Goal: Task Accomplishment & Management: Complete application form

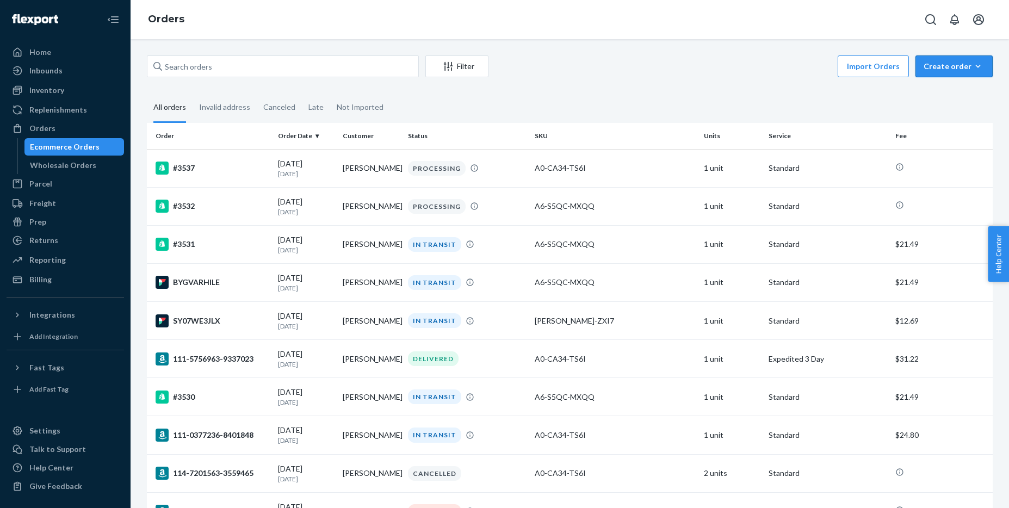
click at [946, 69] on div "Create order" at bounding box center [953, 66] width 61 height 11
click at [952, 83] on span "Ecommerce order" at bounding box center [925, 80] width 60 height 8
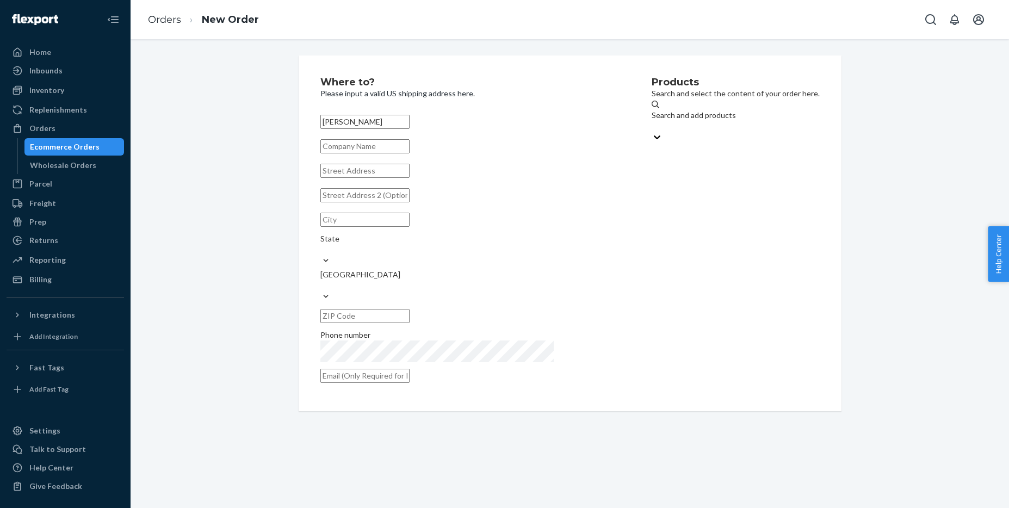
type input "[PERSON_NAME]"
click at [352, 178] on input "text" at bounding box center [364, 171] width 89 height 14
paste input "4 devonshire dr"
type input "4 devonshire dr"
drag, startPoint x: 666, startPoint y: 278, endPoint x: 645, endPoint y: 277, distance: 20.7
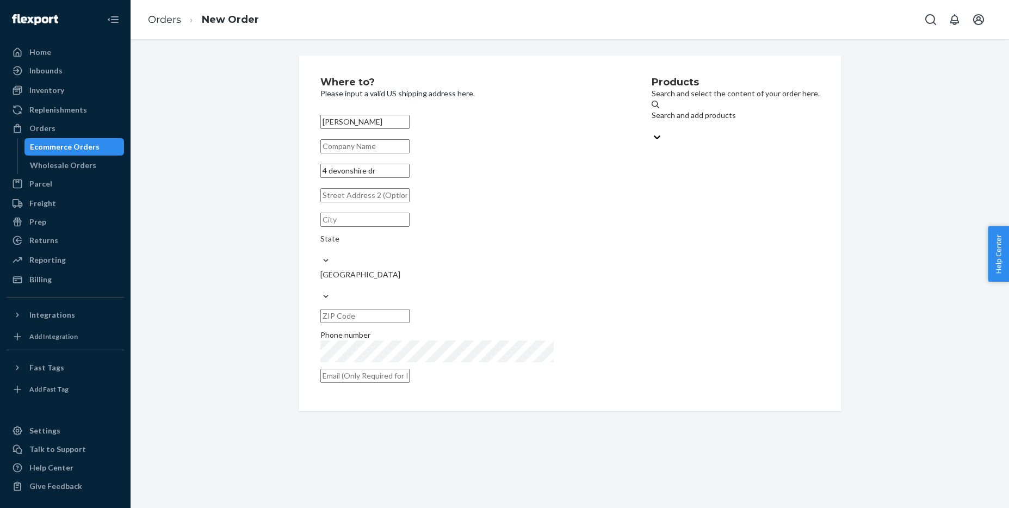
click at [666, 277] on div "Products Search and select the content of your order here. Search and add produ…" at bounding box center [736, 233] width 168 height 312
click at [354, 227] on input "text" at bounding box center [364, 220] width 89 height 14
type input "[GEOGRAPHIC_DATA]"
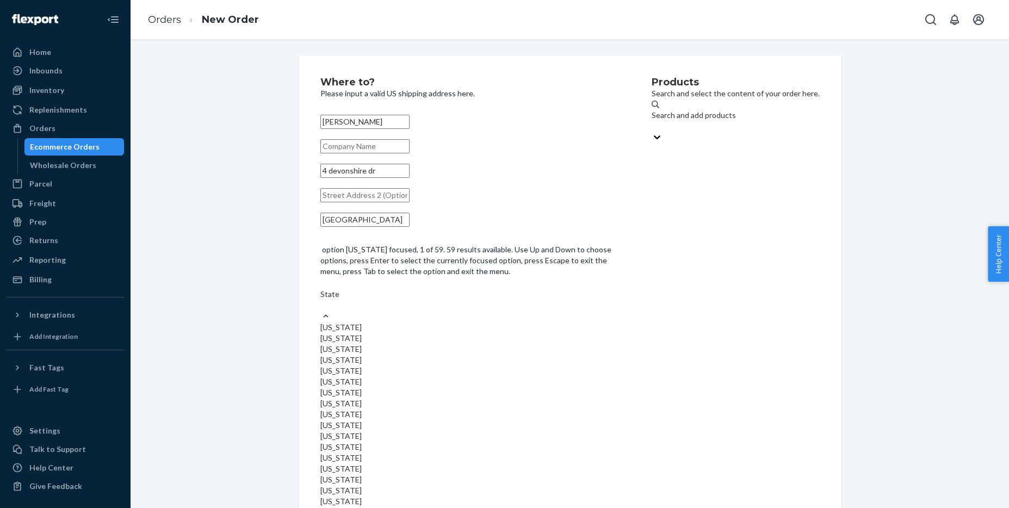
click at [505, 289] on div "State" at bounding box center [469, 300] width 299 height 22
click at [321, 300] on input "option [US_STATE] focused, 1 of 59. 59 results available. Use Up and Down to ch…" at bounding box center [320, 305] width 1 height 11
click at [321, 300] on input "option [US_STATE] focused, 24 of 59. 59 results available. Use Up and Down to c…" at bounding box center [320, 305] width 1 height 11
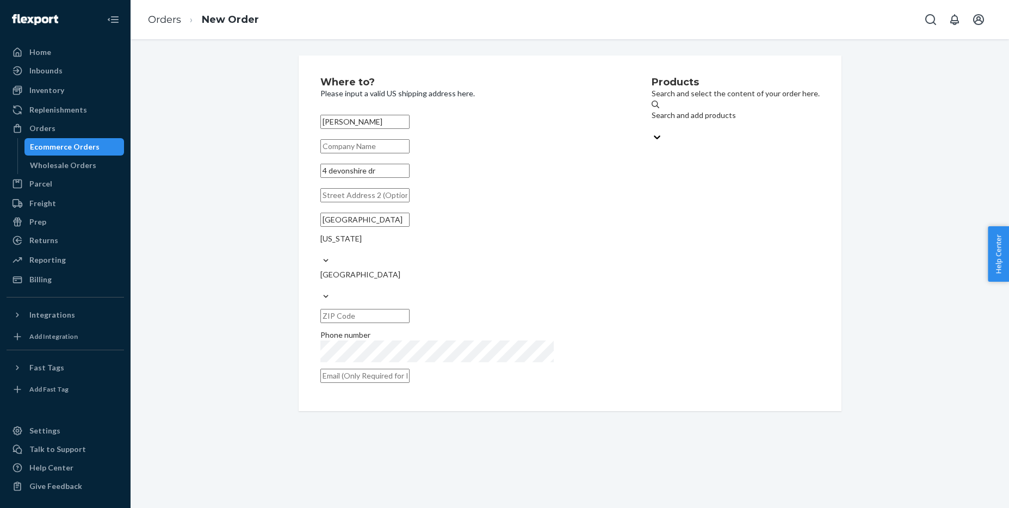
click at [410, 309] on input "text" at bounding box center [364, 316] width 89 height 14
paste input "02021"
type input "02021"
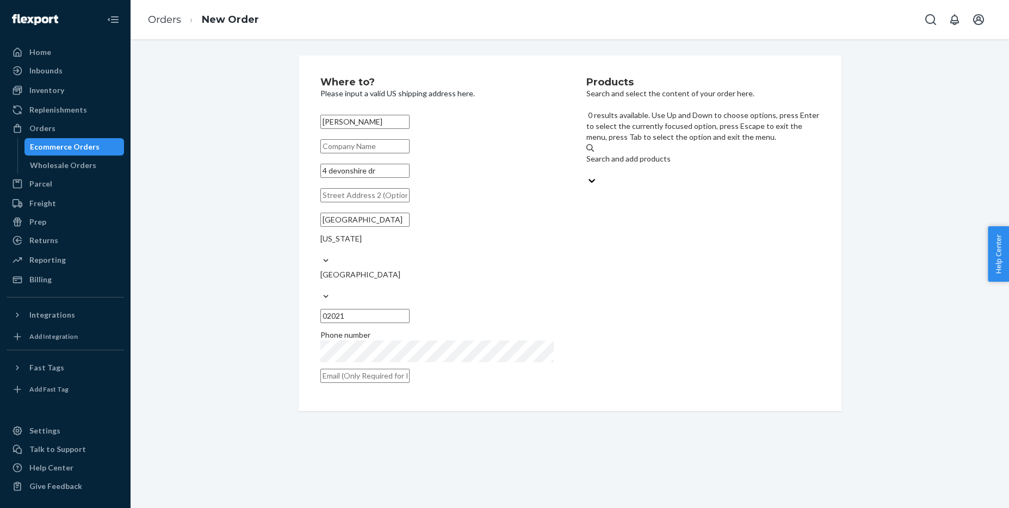
click at [664, 153] on div "Search and add products" at bounding box center [702, 158] width 233 height 11
click at [587, 164] on input "0 results available. Use Up and Down to choose options, press Enter to select t…" at bounding box center [586, 169] width 1 height 11
type input "cut"
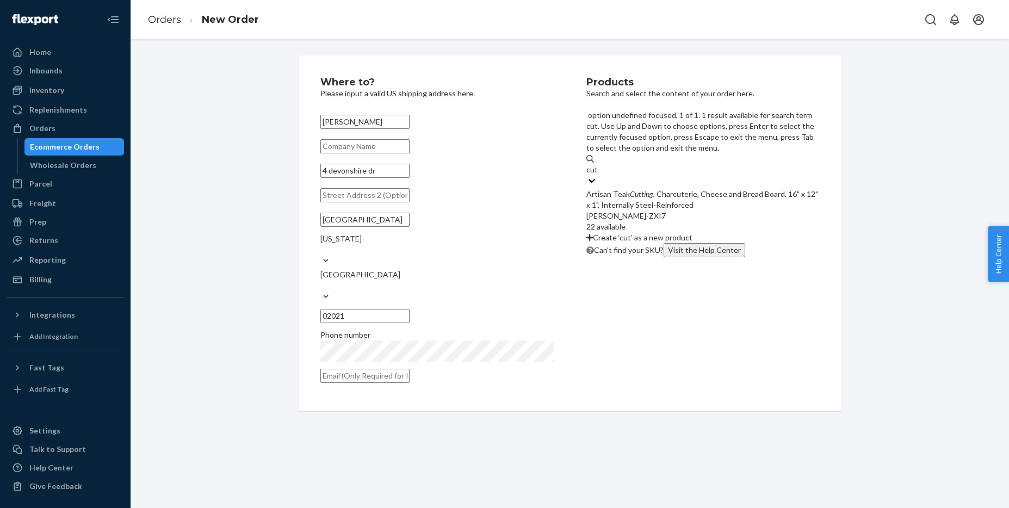
click at [623, 189] on div "Artisan Teak Cutting , Charcuterie, Cheese and Bread Board, 16" x 12" x 1", Int…" at bounding box center [702, 200] width 233 height 22
click at [598, 164] on input "cut" at bounding box center [592, 169] width 12 height 11
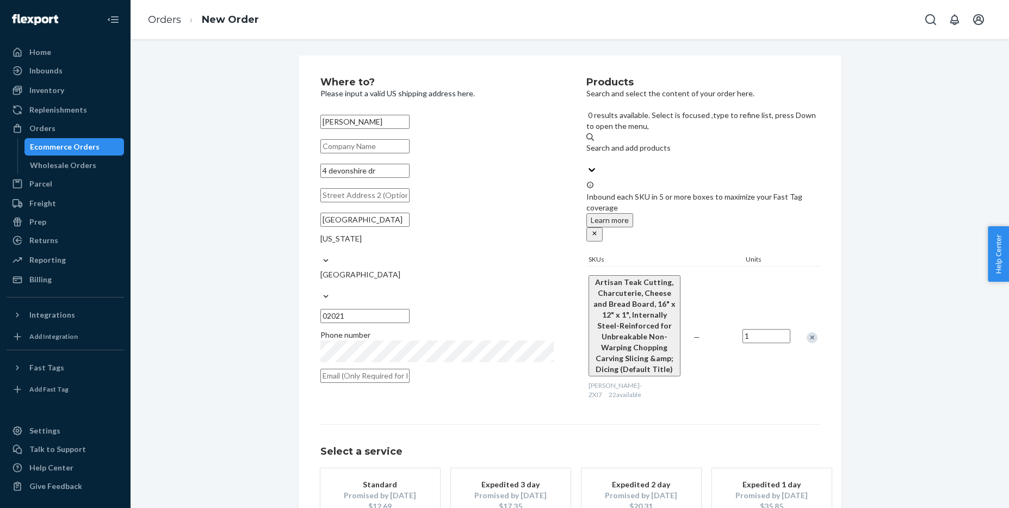
click at [387, 468] on button "Standard Promised by [DATE] $12.69" at bounding box center [380, 495] width 120 height 54
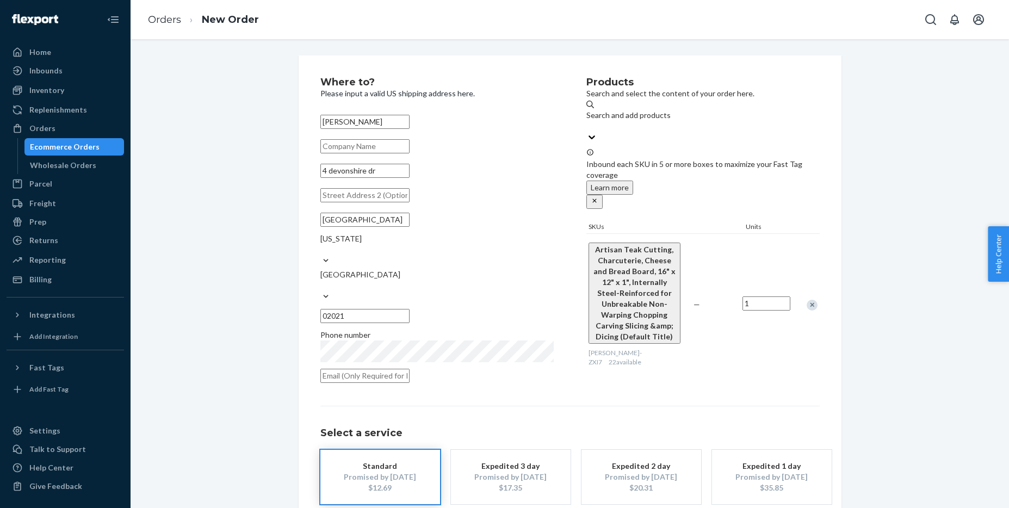
scroll to position [41, 0]
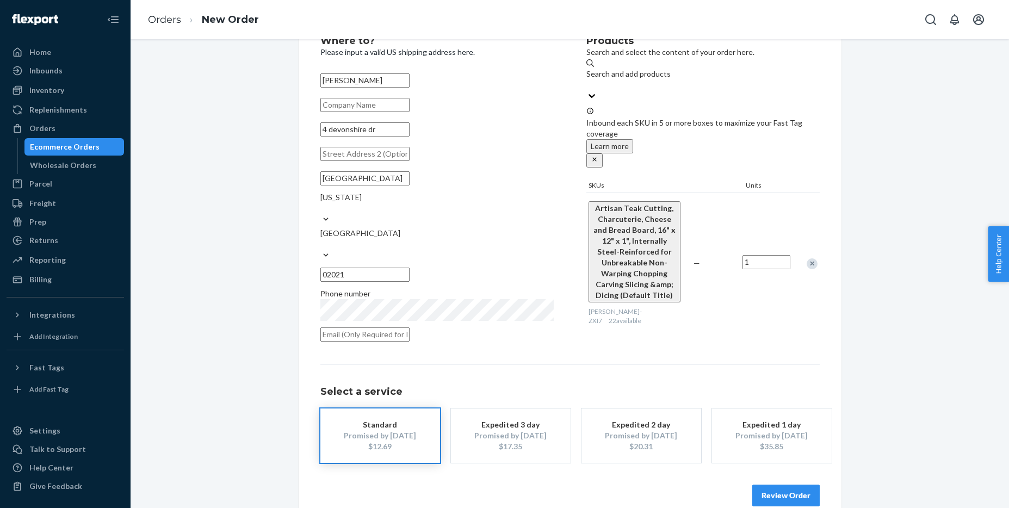
click at [785, 485] on button "Review Order" at bounding box center [785, 496] width 67 height 22
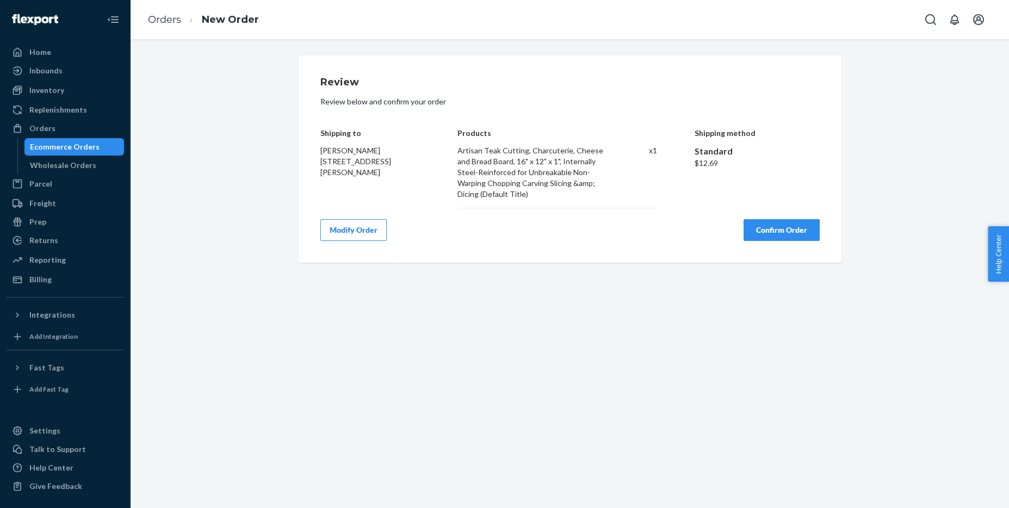
scroll to position [0, 0]
drag, startPoint x: 787, startPoint y: 231, endPoint x: 766, endPoint y: 227, distance: 21.5
click at [787, 231] on button "Confirm Order" at bounding box center [781, 230] width 76 height 22
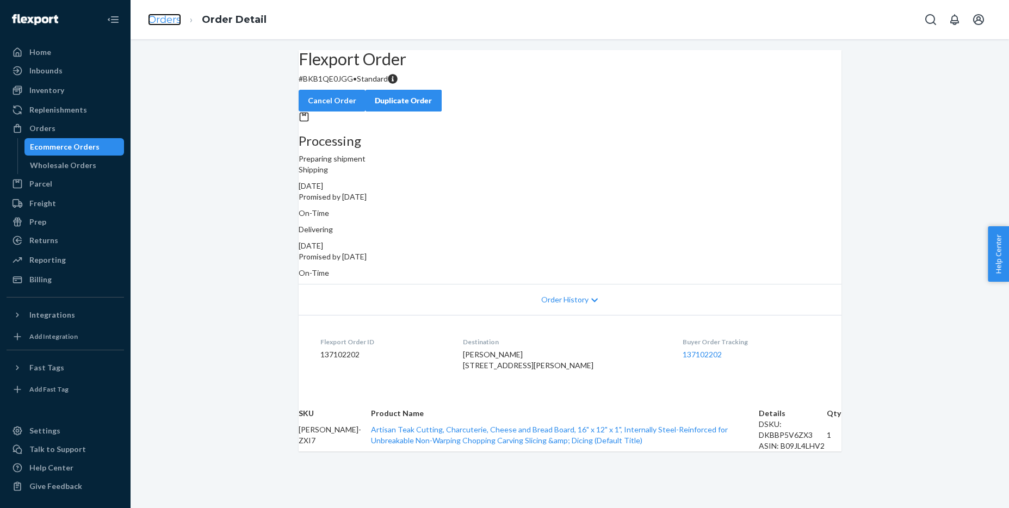
click at [163, 22] on link "Orders" at bounding box center [164, 20] width 33 height 12
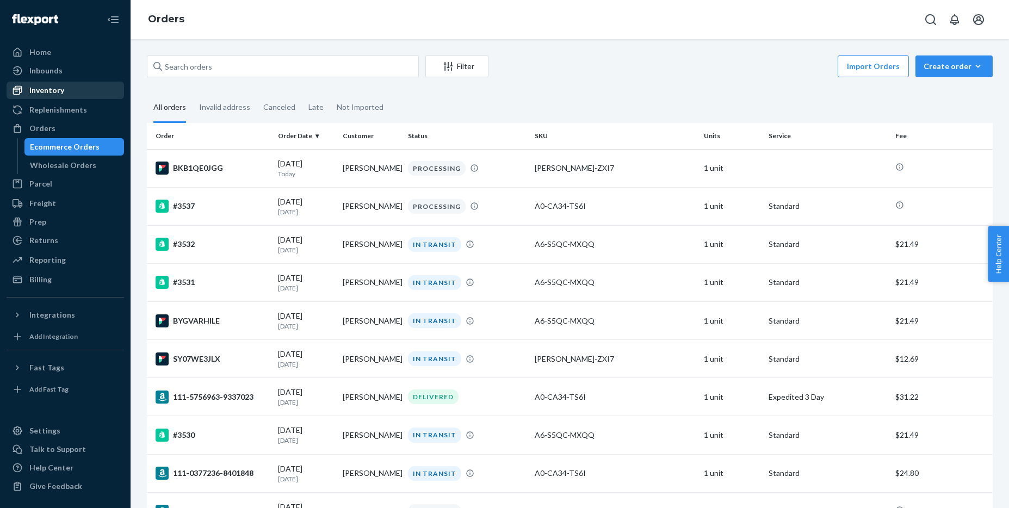
click at [54, 94] on div "Inventory" at bounding box center [46, 90] width 35 height 11
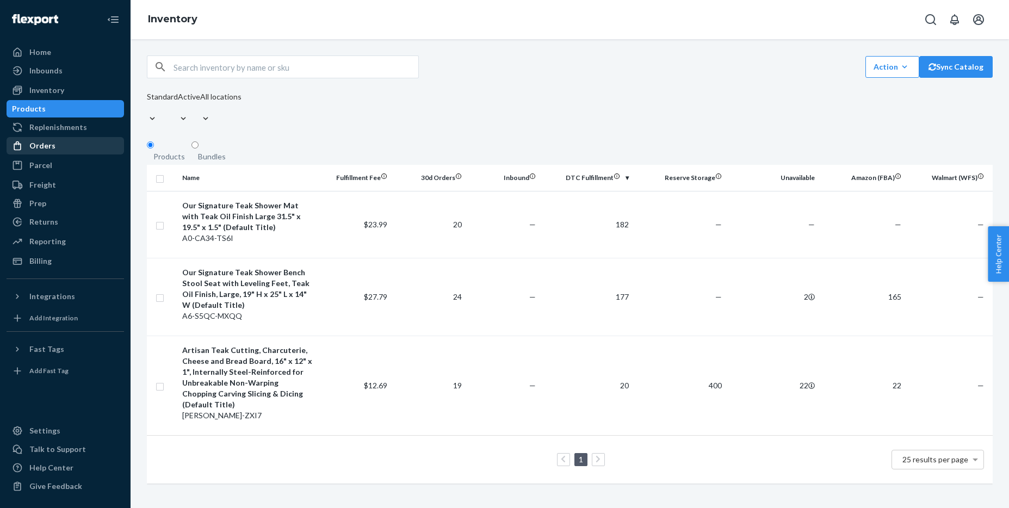
click at [52, 144] on div "Orders" at bounding box center [42, 145] width 26 height 11
